Goal: Task Accomplishment & Management: Manage account settings

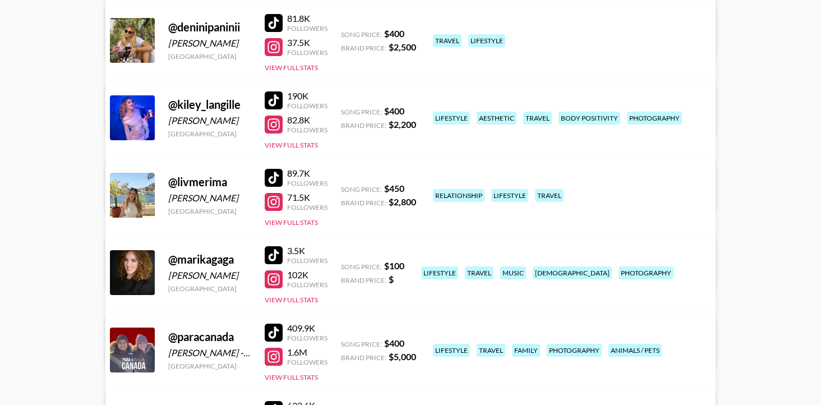
scroll to position [243, 0]
click at [285, 142] on button "View Full Stats" at bounding box center [291, 145] width 53 height 8
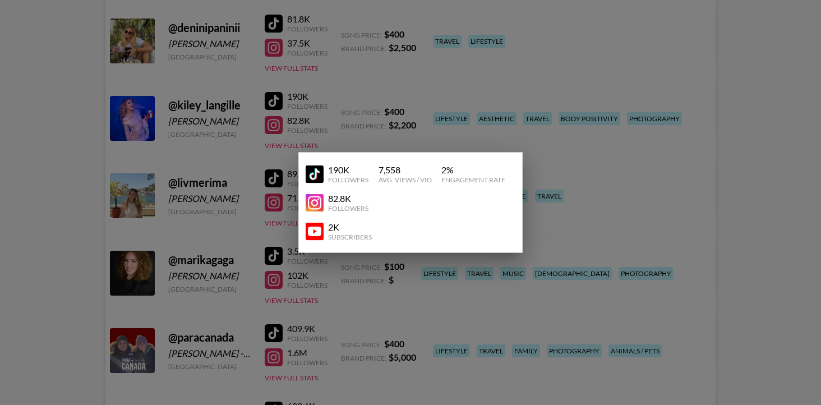
click at [592, 152] on div at bounding box center [410, 202] width 821 height 405
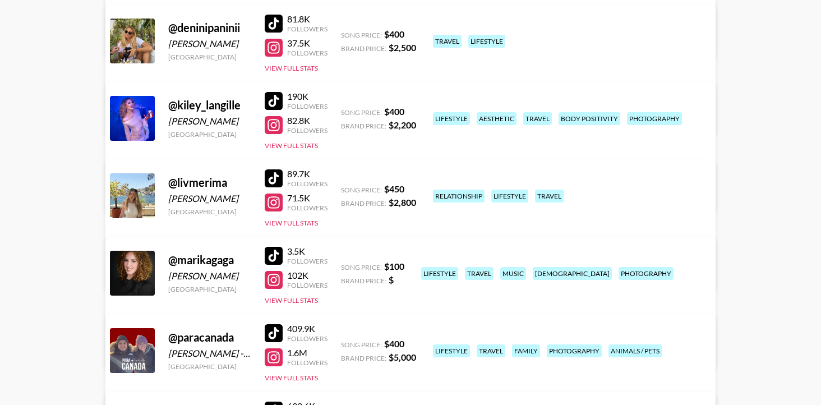
click at [344, 188] on link "View/Edit Details" at bounding box center [235, 193] width 219 height 11
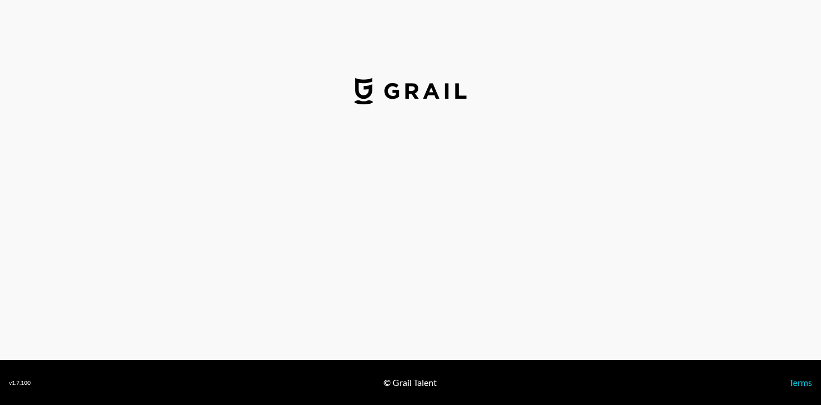
select select "USD"
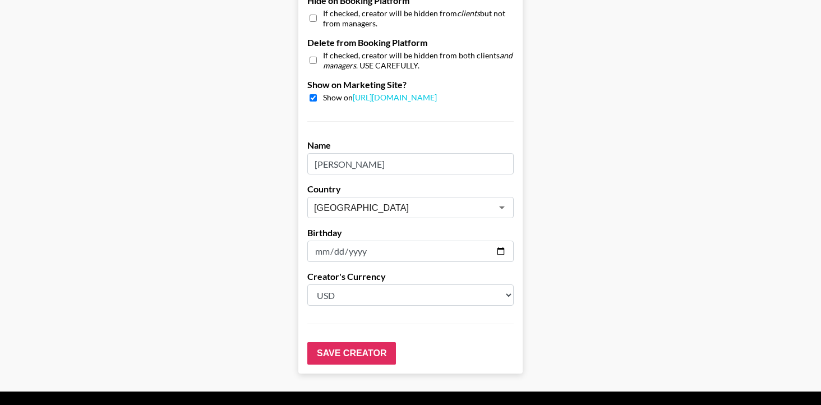
scroll to position [1104, 0]
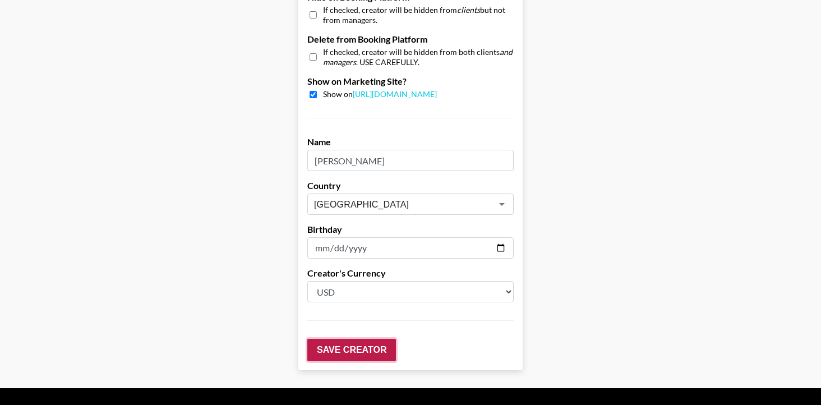
click at [371, 339] on input "Save Creator" at bounding box center [351, 350] width 89 height 22
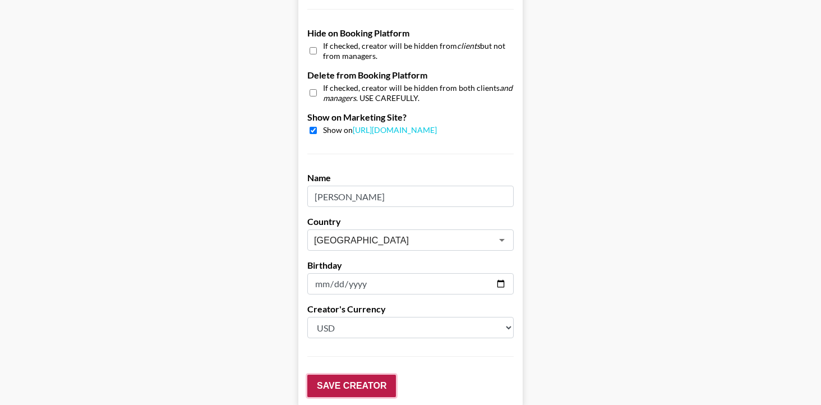
scroll to position [1140, 0]
